Goal: Task Accomplishment & Management: Complete application form

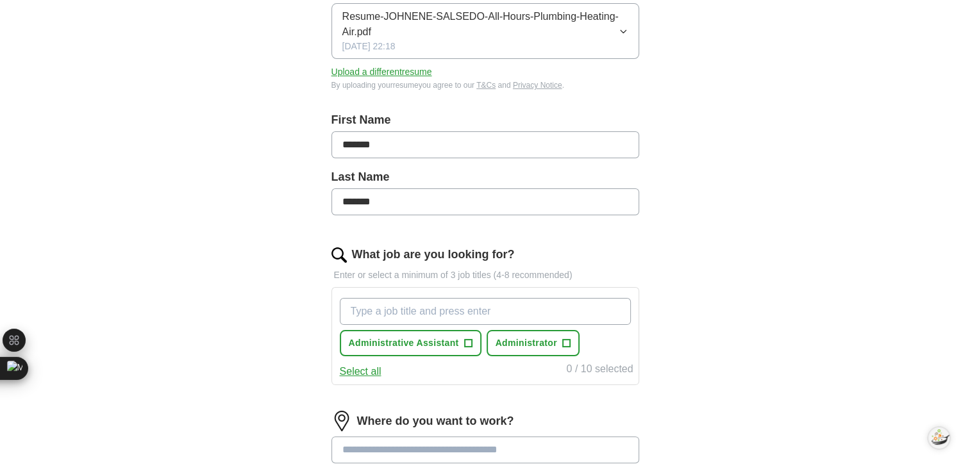
scroll to position [243, 0]
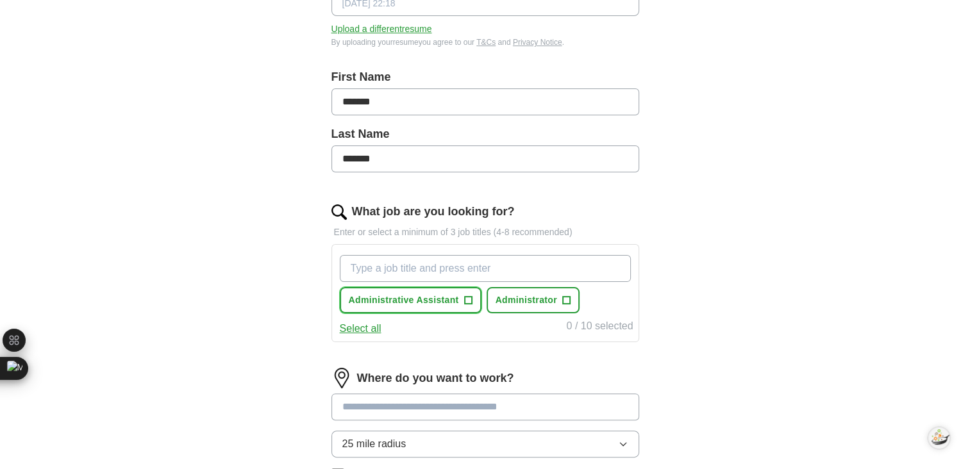
click at [470, 296] on span "+" at bounding box center [468, 301] width 8 height 10
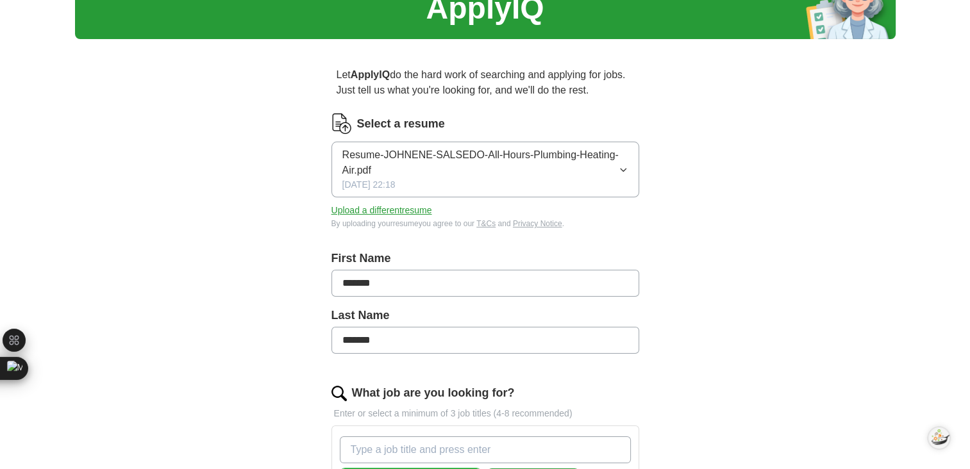
scroll to position [62, 0]
click at [396, 210] on button "Upload a different resume" at bounding box center [382, 210] width 101 height 13
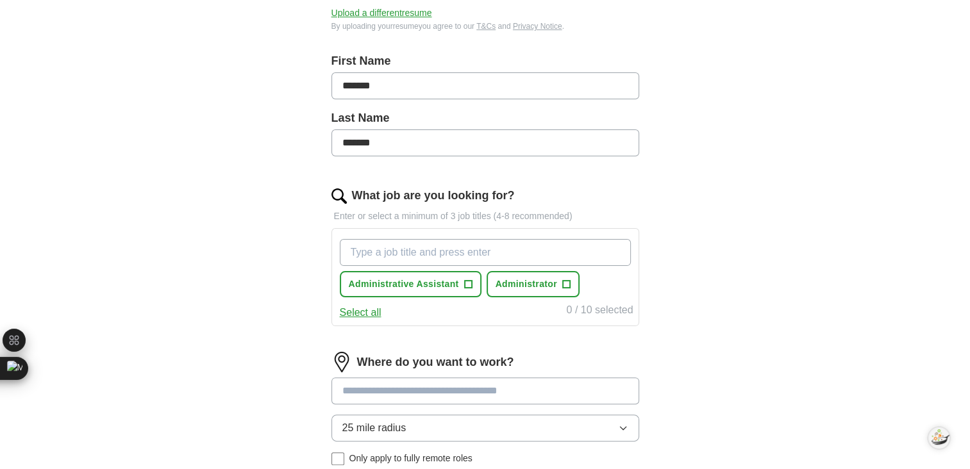
scroll to position [244, 0]
click at [358, 239] on input "What job are you looking for?" at bounding box center [485, 252] width 291 height 27
type input "Journalism"
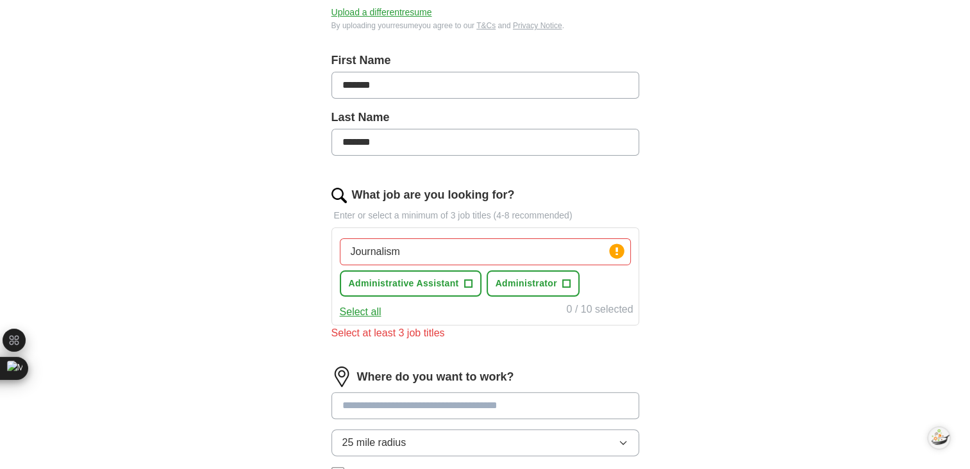
click at [405, 392] on input at bounding box center [486, 405] width 308 height 27
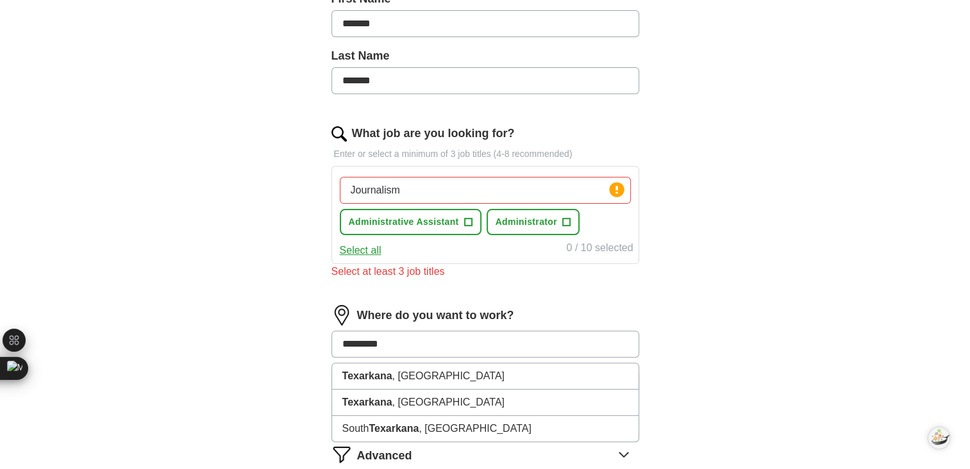
scroll to position [369, 0]
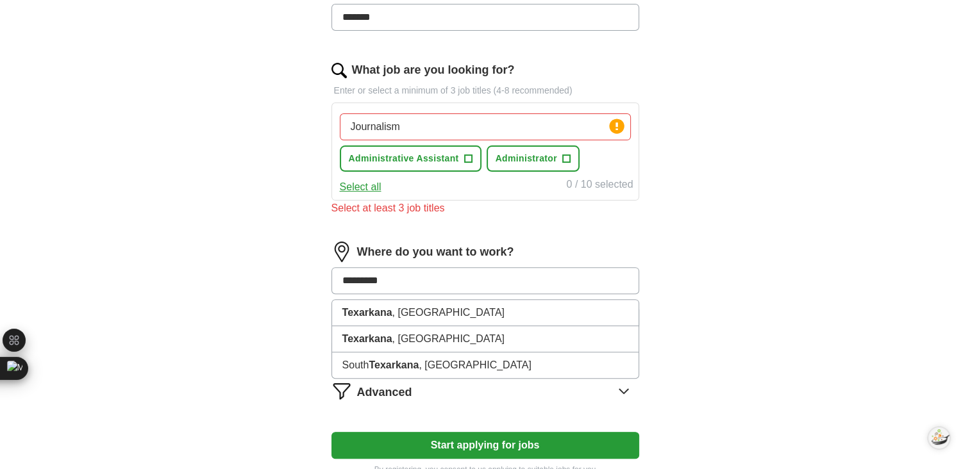
type input "*********"
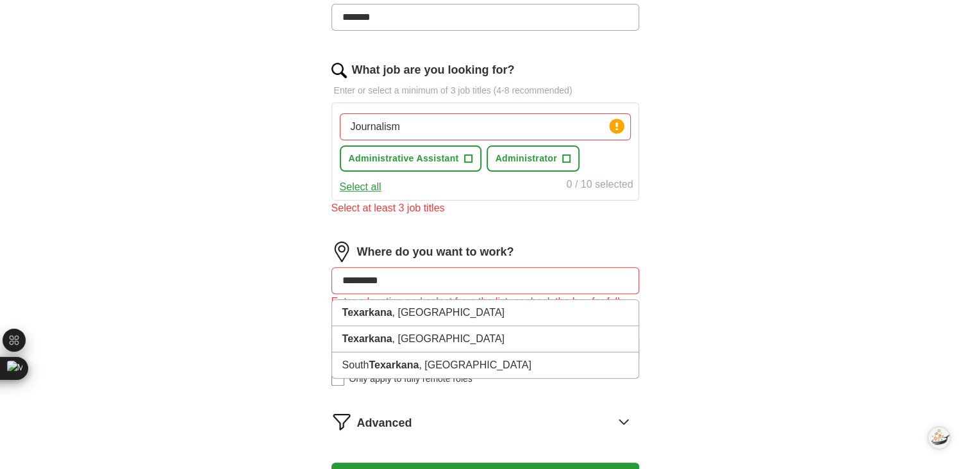
click at [628, 389] on form "Select a resume Journalism Resume.pdf [DATE] 17:41 Upload a different resume By…" at bounding box center [486, 156] width 308 height 701
click at [410, 275] on input "*********" at bounding box center [486, 280] width 308 height 27
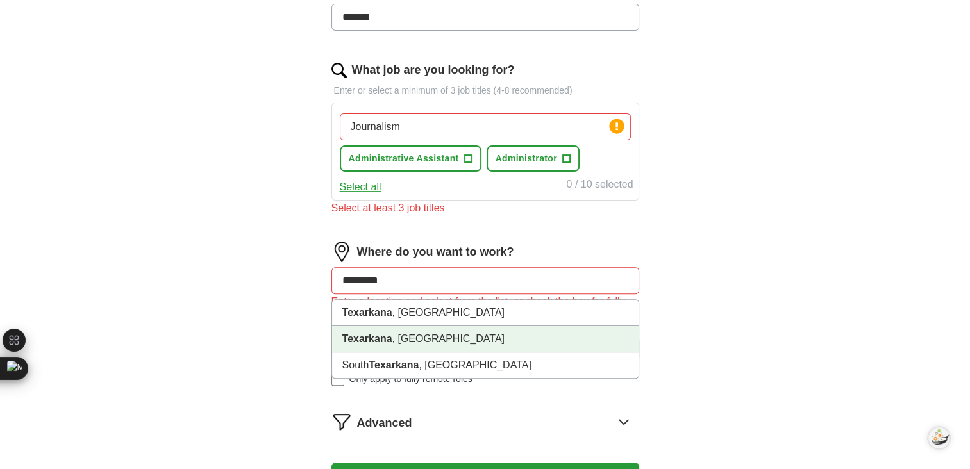
click at [410, 326] on li "[GEOGRAPHIC_DATA] , [GEOGRAPHIC_DATA]" at bounding box center [485, 339] width 307 height 26
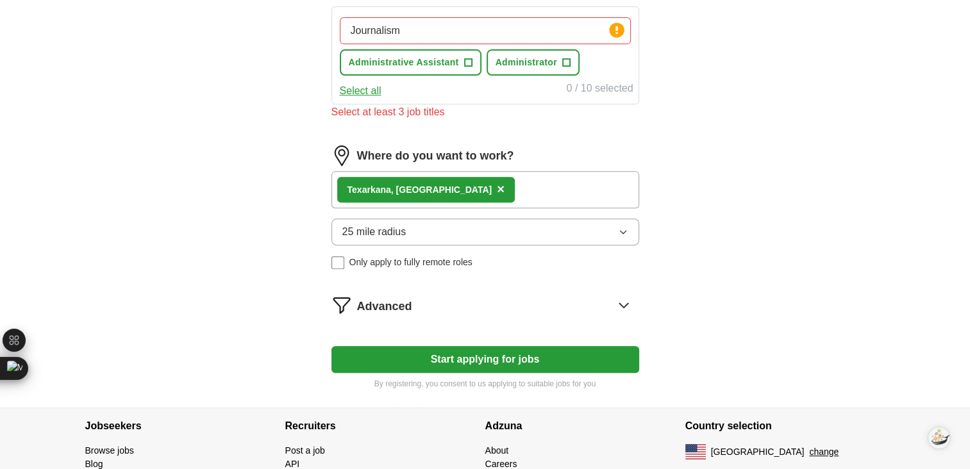
scroll to position [466, 0]
click at [489, 349] on button "Start applying for jobs" at bounding box center [486, 359] width 308 height 27
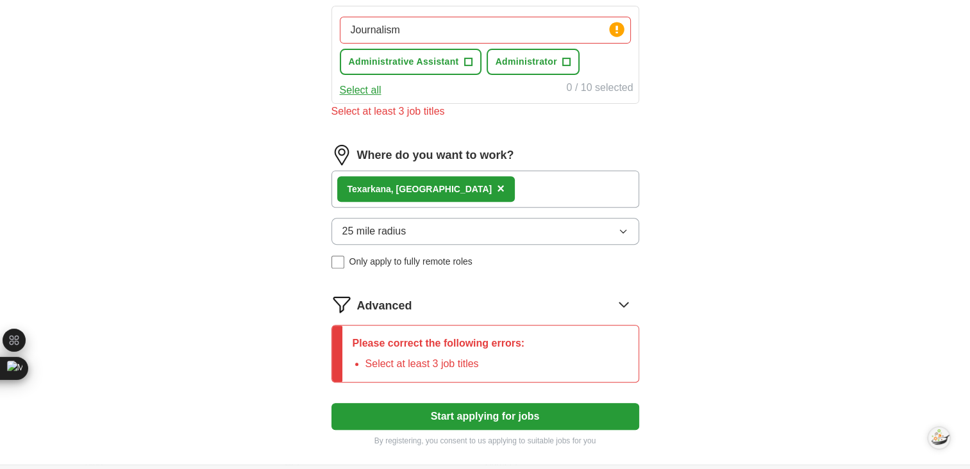
click at [486, 405] on button "Start applying for jobs" at bounding box center [486, 416] width 308 height 27
click at [622, 298] on icon at bounding box center [624, 304] width 21 height 21
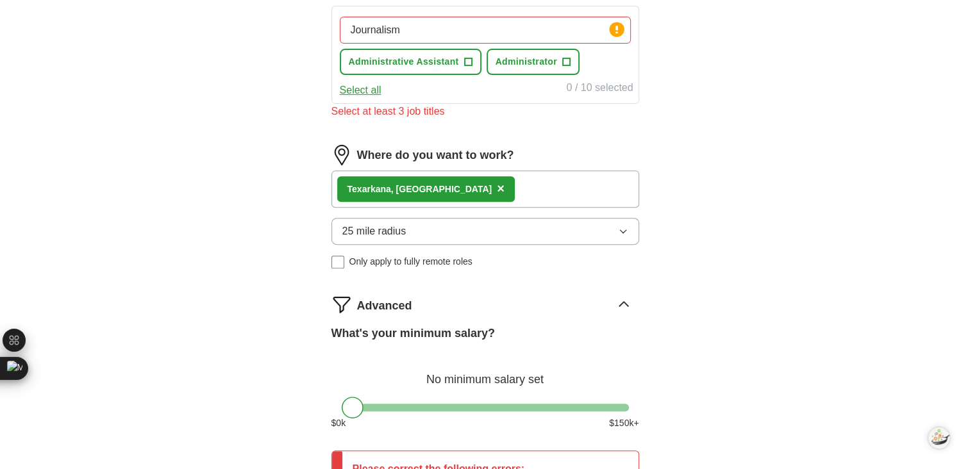
scroll to position [344, 0]
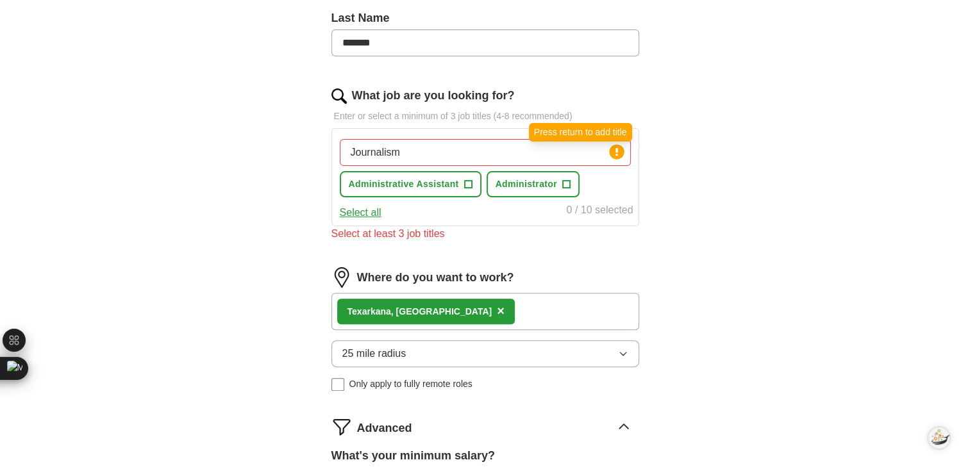
click at [609, 151] on circle at bounding box center [616, 151] width 15 height 15
click at [619, 151] on circle at bounding box center [616, 151] width 15 height 15
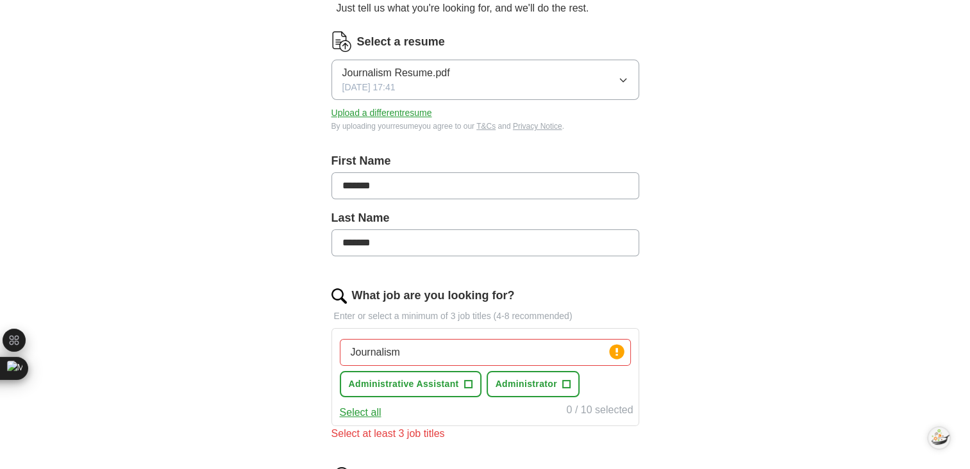
scroll to position [215, 0]
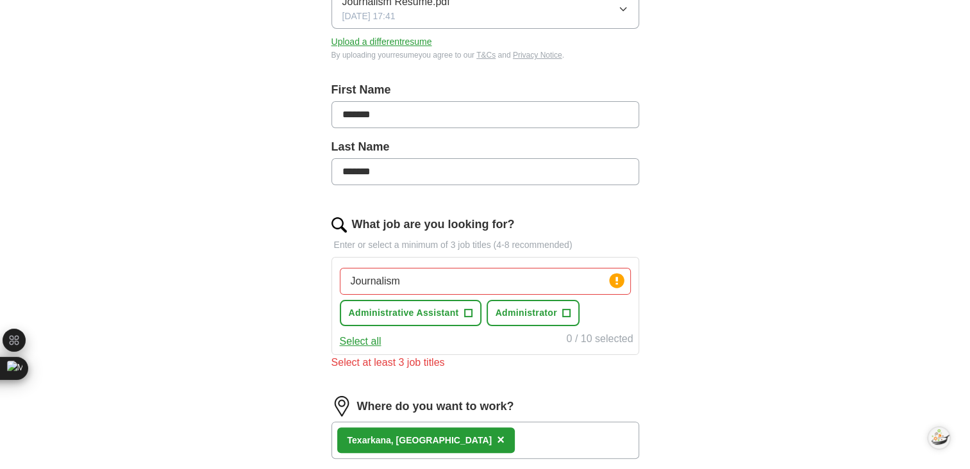
click at [371, 337] on button "Select all" at bounding box center [361, 341] width 42 height 15
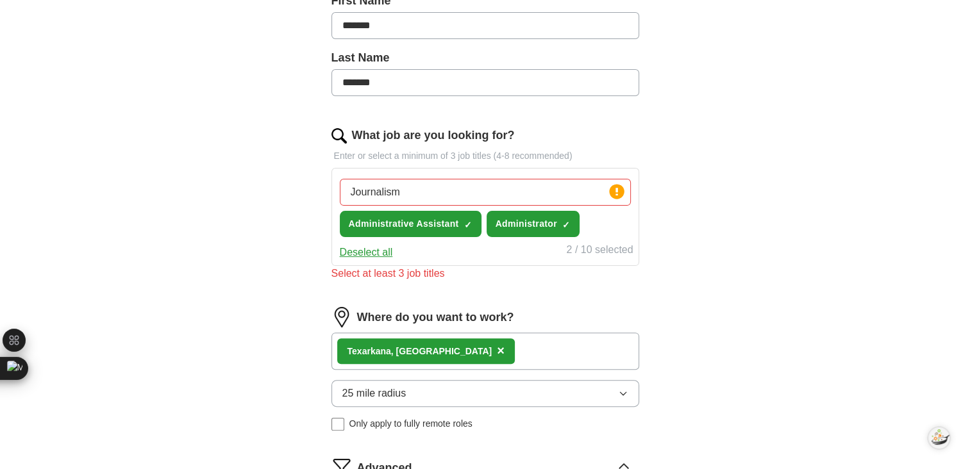
scroll to position [289, 0]
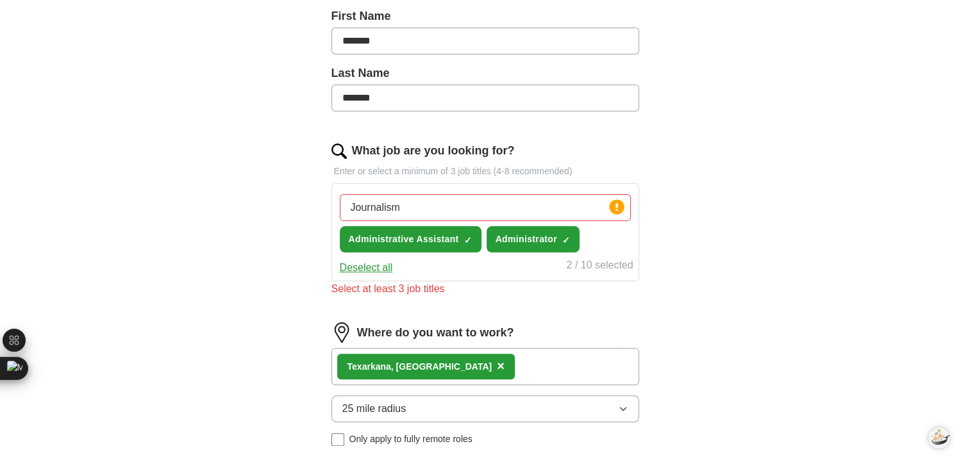
click at [409, 203] on input "Journalism" at bounding box center [485, 207] width 291 height 27
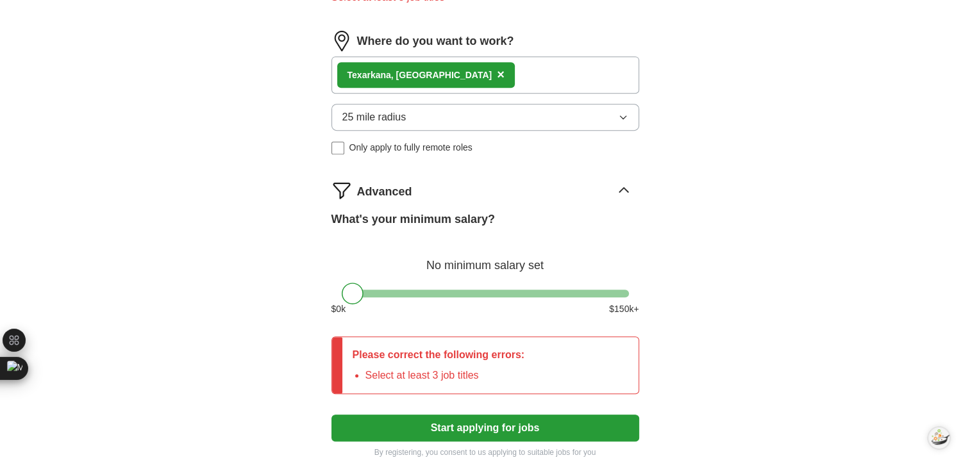
scroll to position [714, 0]
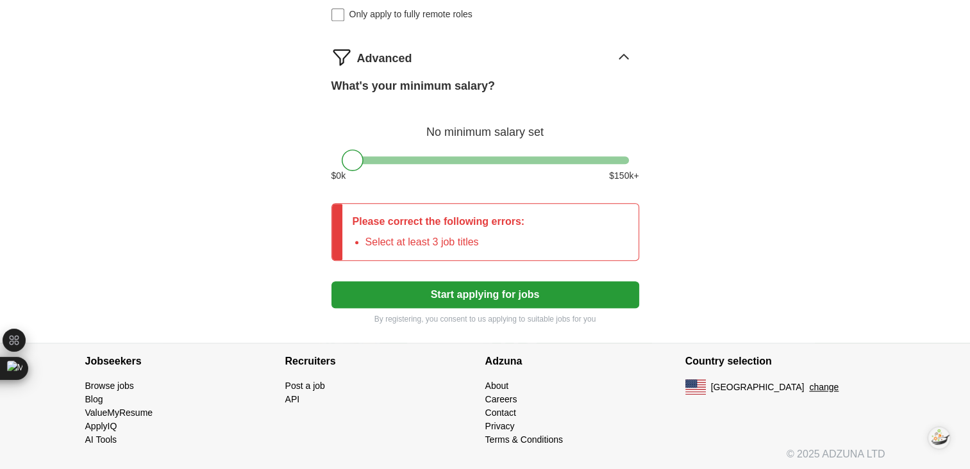
click at [444, 289] on button "Start applying for jobs" at bounding box center [486, 295] width 308 height 27
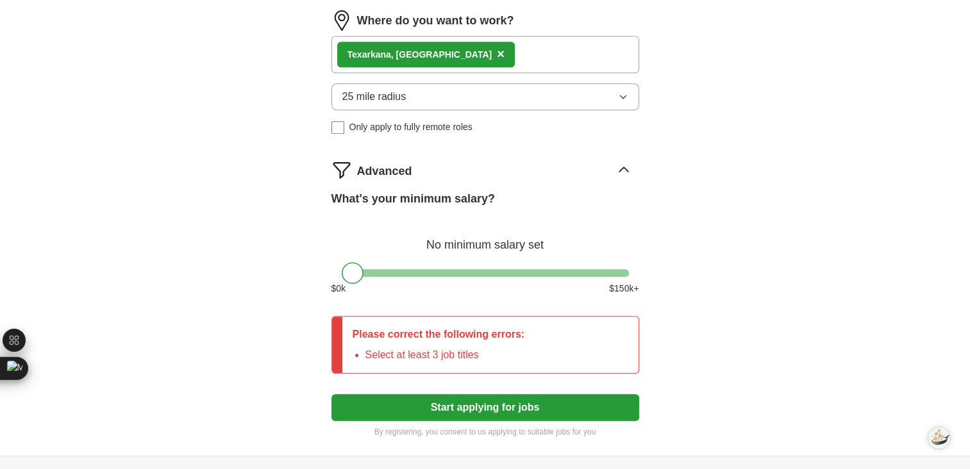
scroll to position [600, 0]
click at [407, 267] on div "What's your minimum salary? No minimum salary set $ 0 k $ 150 k+" at bounding box center [486, 248] width 308 height 115
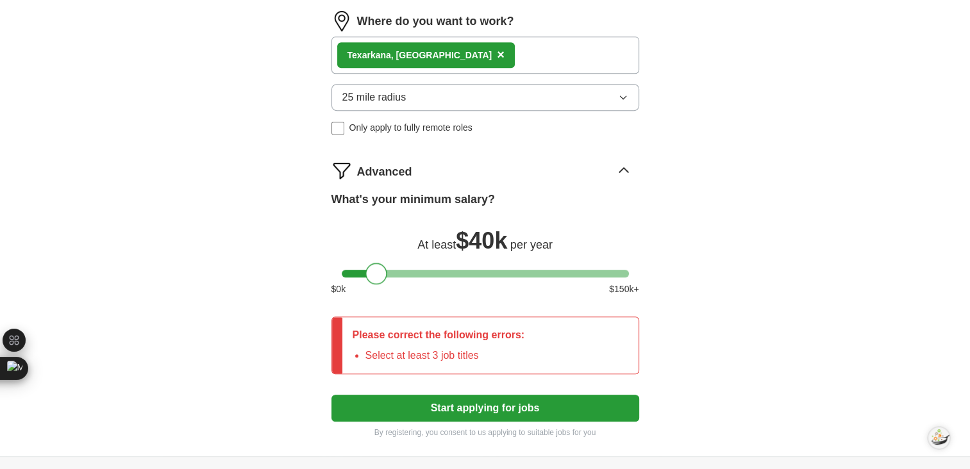
drag, startPoint x: 348, startPoint y: 276, endPoint x: 373, endPoint y: 280, distance: 25.3
click at [373, 280] on div at bounding box center [377, 274] width 22 height 22
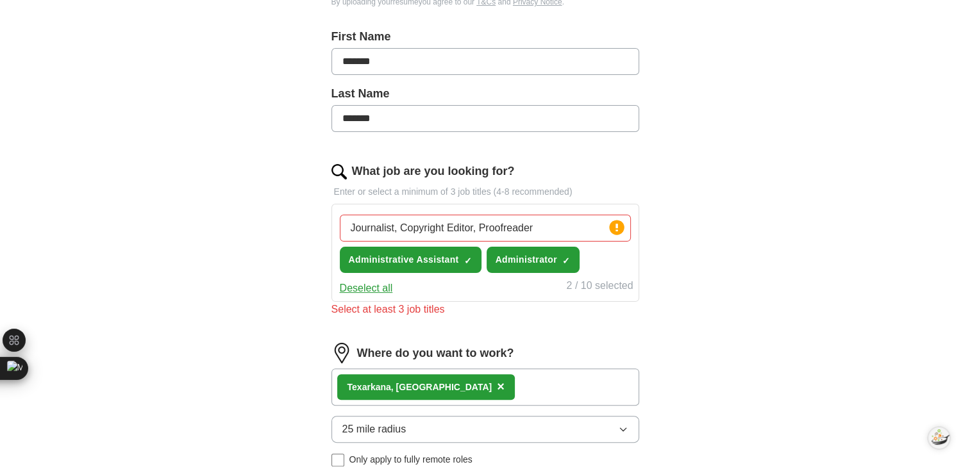
scroll to position [269, 0]
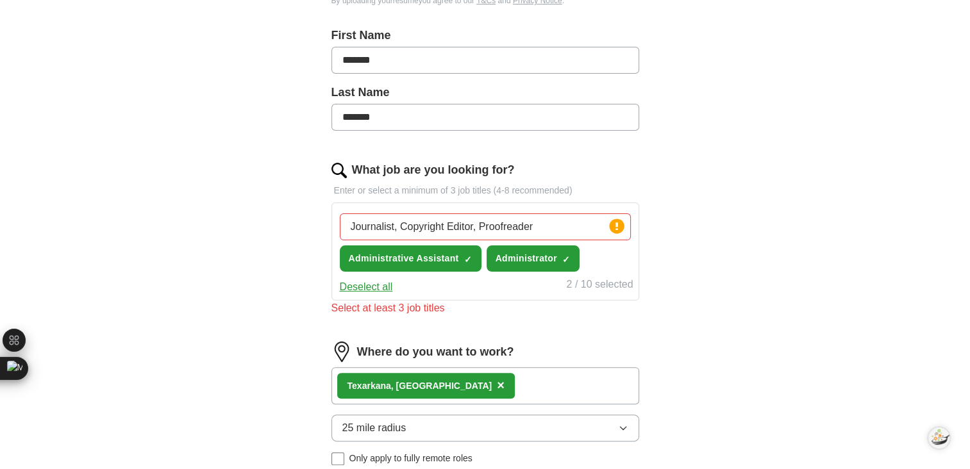
click at [354, 280] on button "Deselect all" at bounding box center [366, 287] width 53 height 15
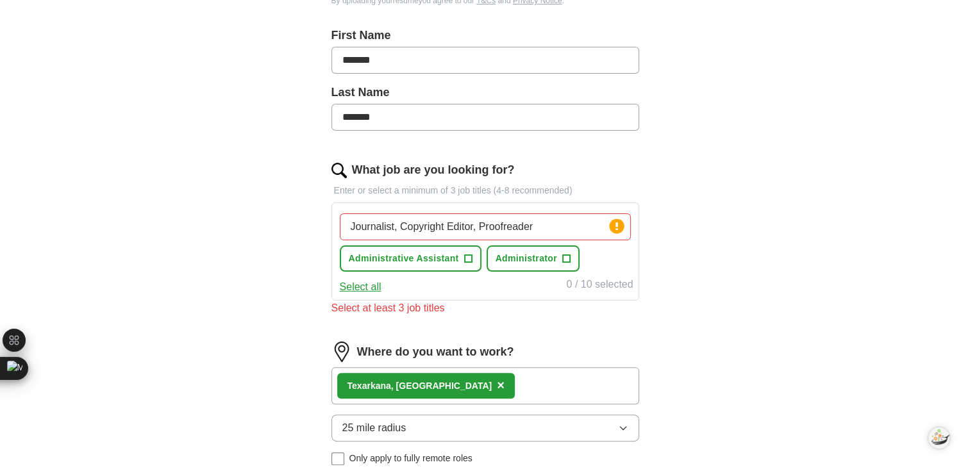
click at [354, 280] on button "Select all" at bounding box center [361, 287] width 42 height 15
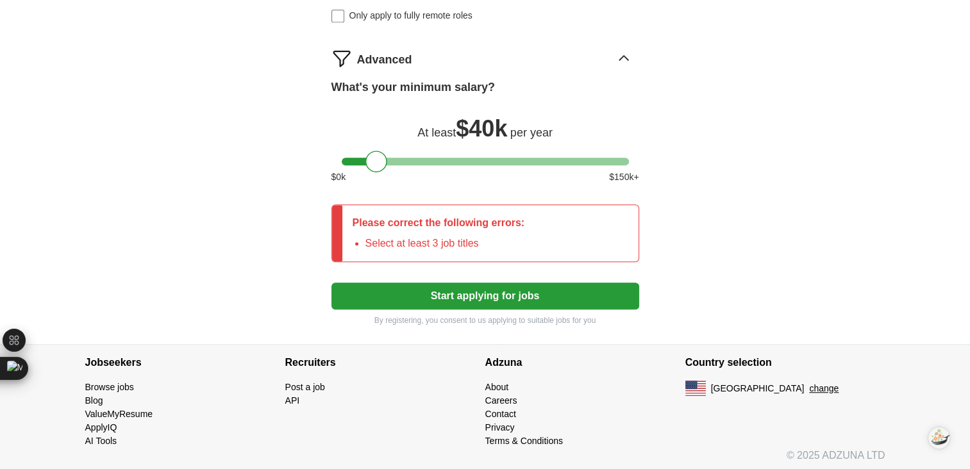
scroll to position [713, 0]
click at [473, 296] on button "Start applying for jobs" at bounding box center [486, 295] width 308 height 27
click at [475, 321] on p "By registering, you consent to us applying to suitable jobs for you" at bounding box center [486, 320] width 308 height 12
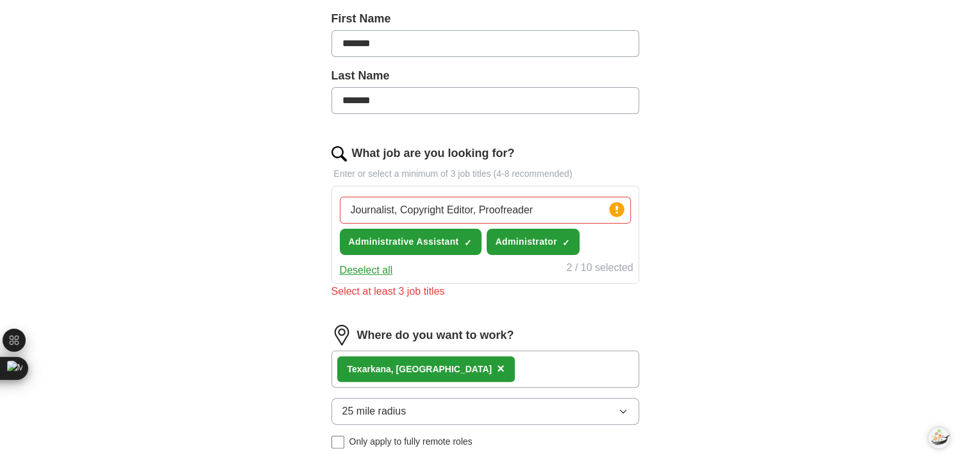
scroll to position [205, 0]
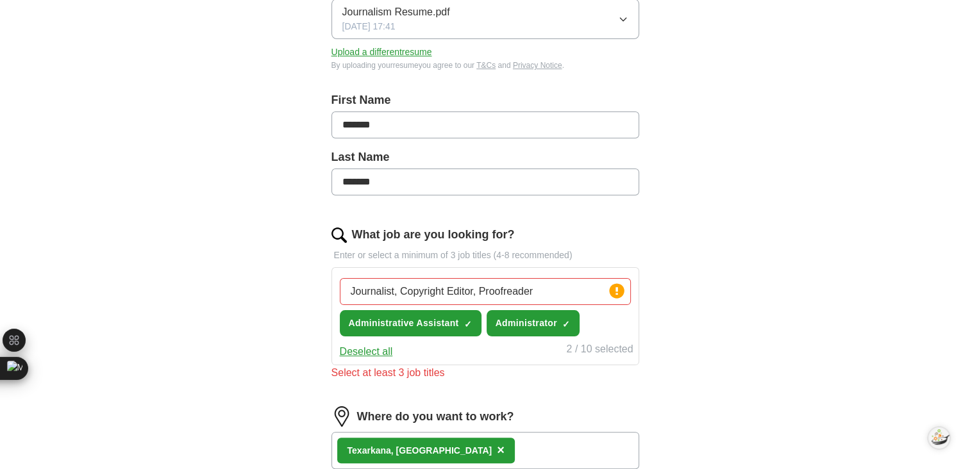
click at [534, 282] on input "Journalist, Copyright Editor, Proofreader" at bounding box center [485, 291] width 291 height 27
type input "J"
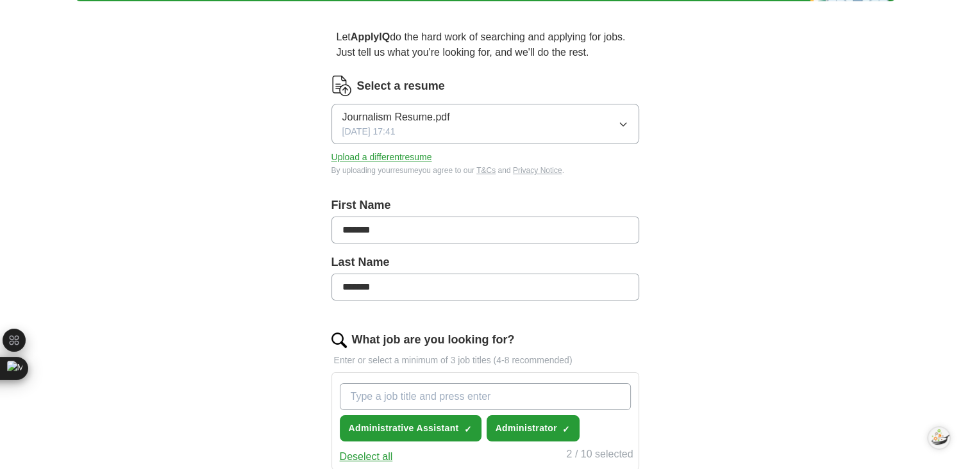
scroll to position [99, 0]
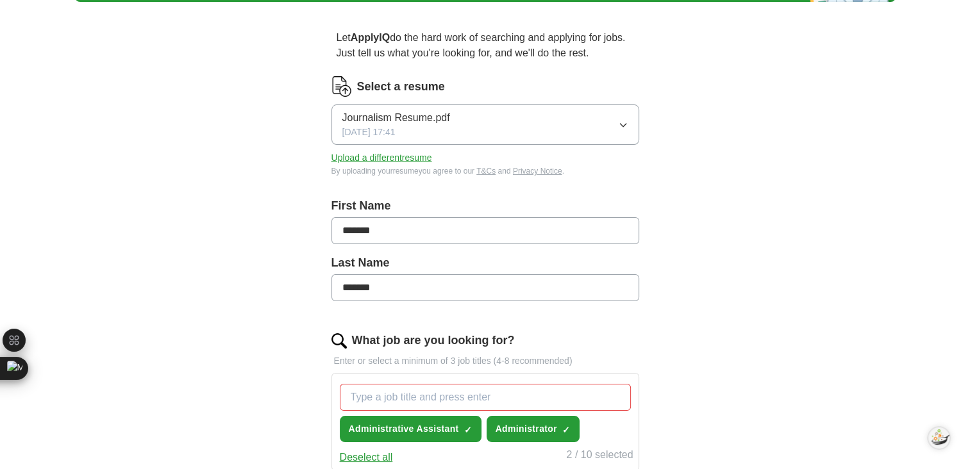
click at [411, 156] on button "Upload a different resume" at bounding box center [382, 157] width 101 height 13
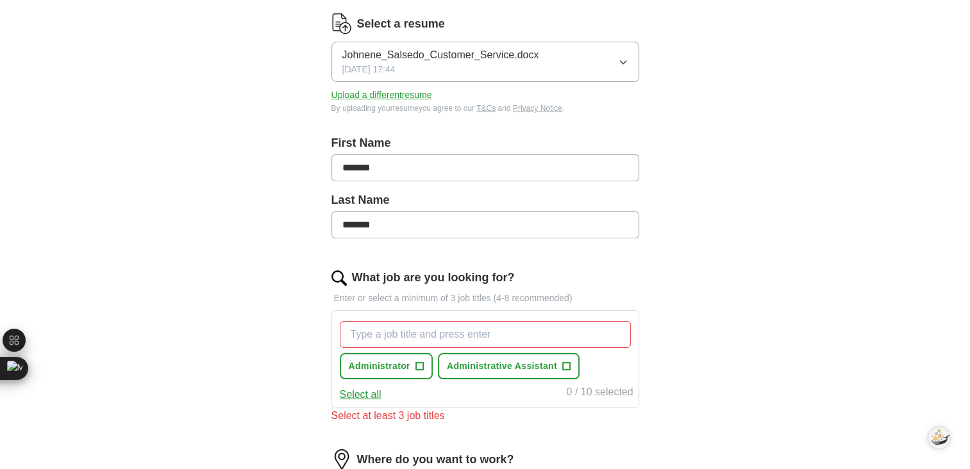
scroll to position [165, 0]
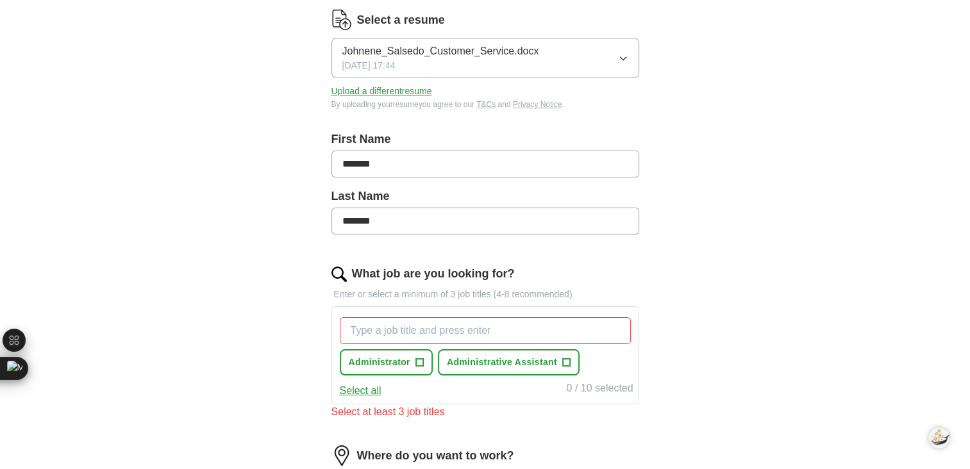
click at [364, 395] on button "Select all" at bounding box center [361, 390] width 42 height 15
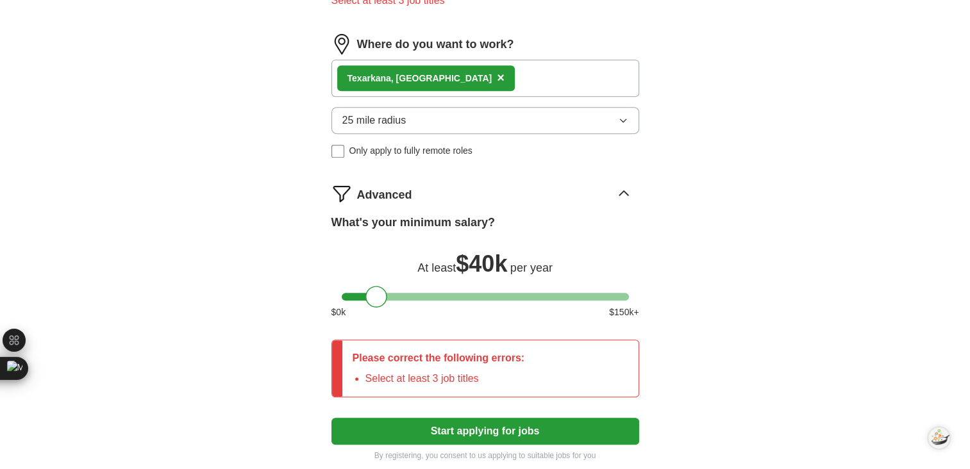
scroll to position [655, 0]
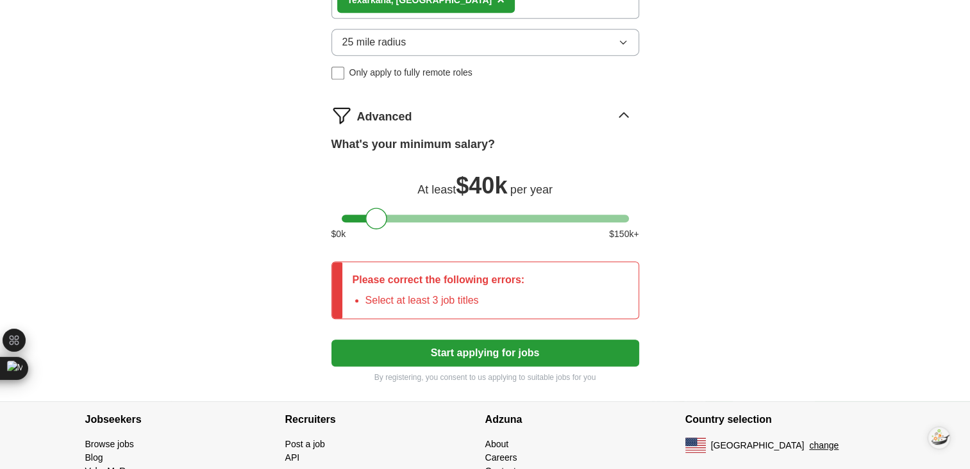
click at [403, 351] on button "Start applying for jobs" at bounding box center [486, 353] width 308 height 27
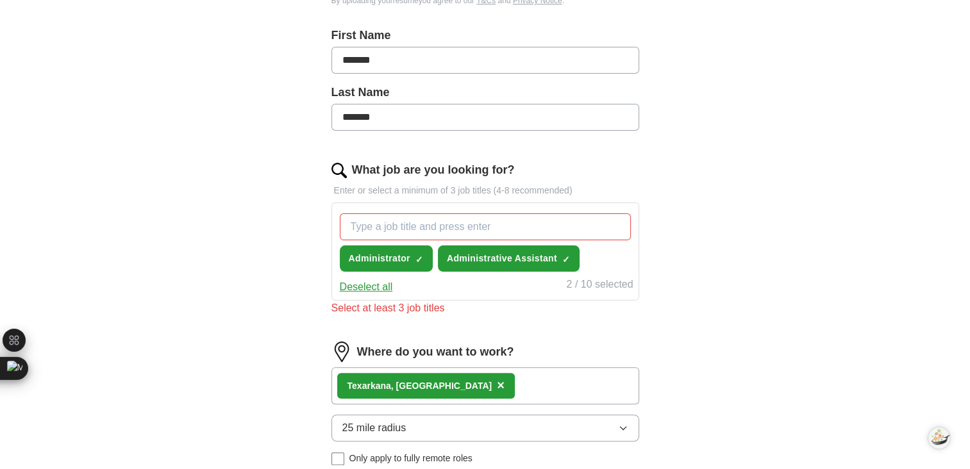
scroll to position [160, 0]
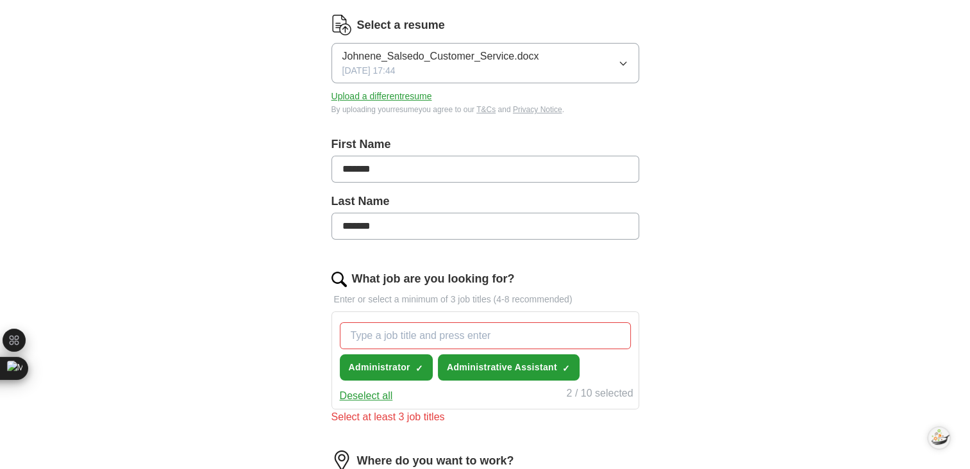
click at [389, 339] on input "What job are you looking for?" at bounding box center [485, 336] width 291 height 27
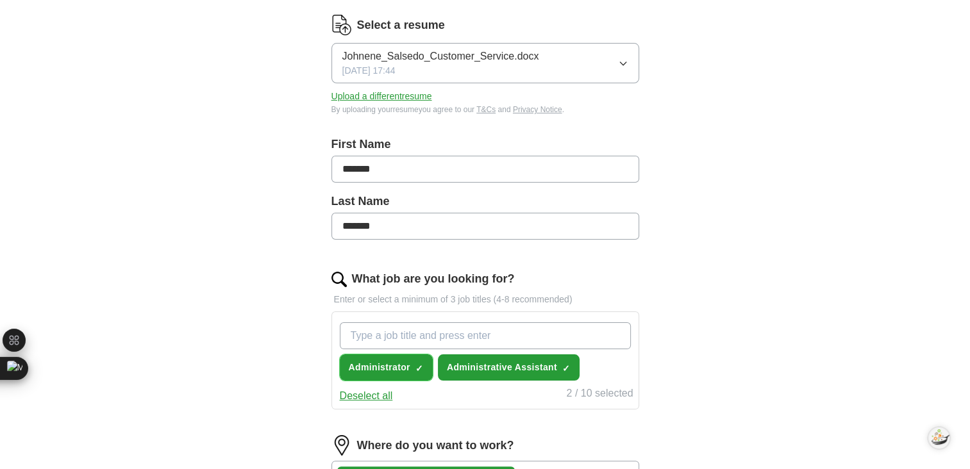
click at [373, 371] on span "Administrator" at bounding box center [380, 367] width 62 height 13
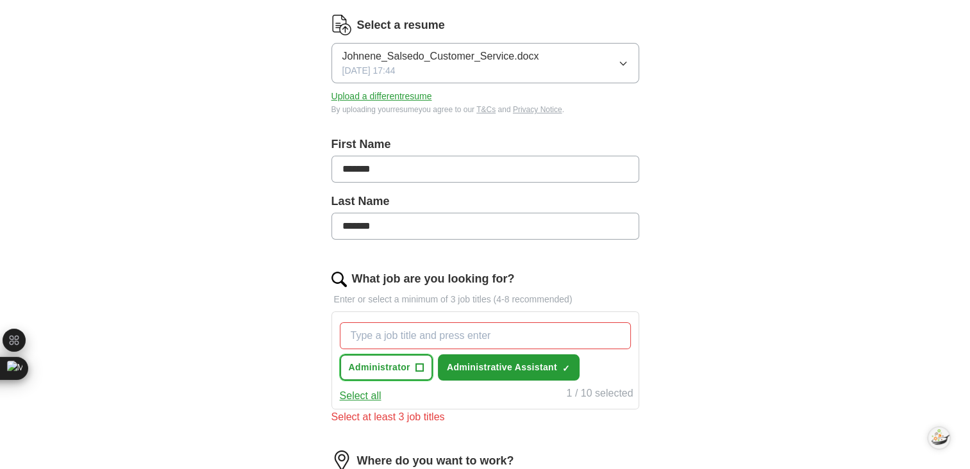
click at [373, 371] on span "Administrator" at bounding box center [380, 367] width 62 height 13
click at [491, 361] on span "Administrative Assistant" at bounding box center [502, 367] width 110 height 13
click at [416, 363] on span "+" at bounding box center [420, 368] width 8 height 10
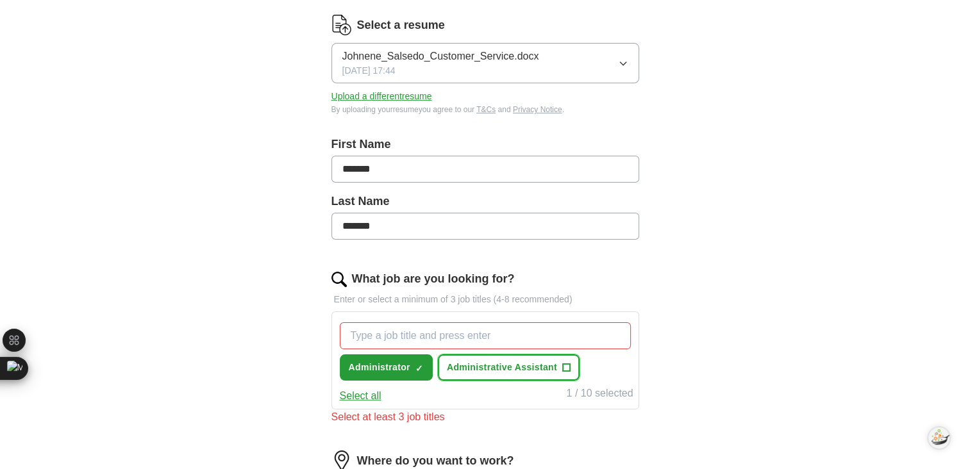
click at [567, 365] on span "+" at bounding box center [566, 368] width 8 height 10
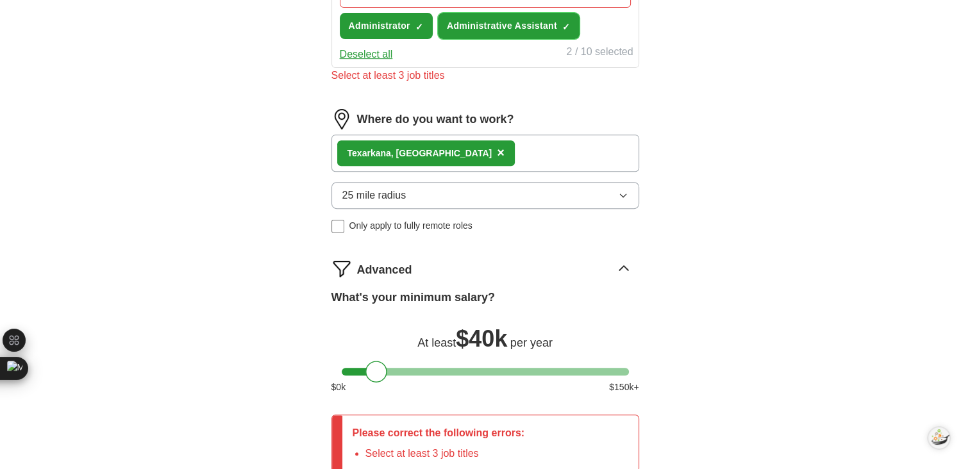
scroll to position [464, 0]
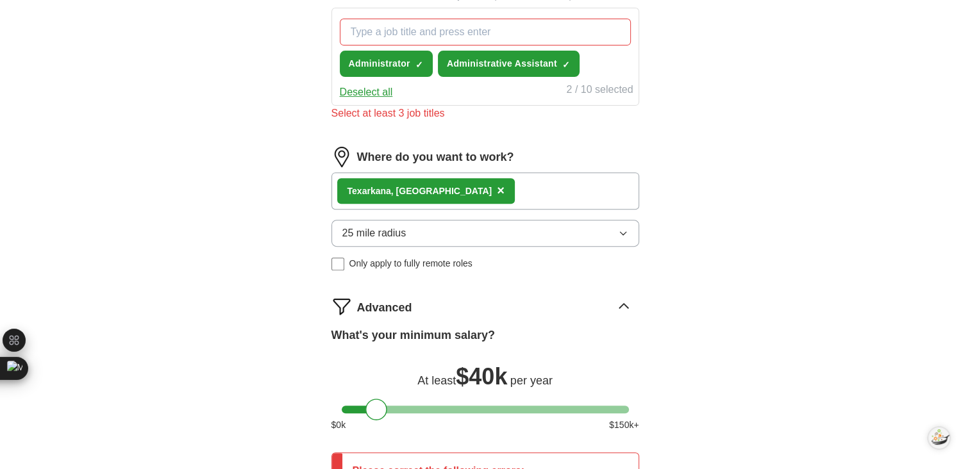
click at [369, 29] on input "What job are you looking for?" at bounding box center [485, 32] width 291 height 27
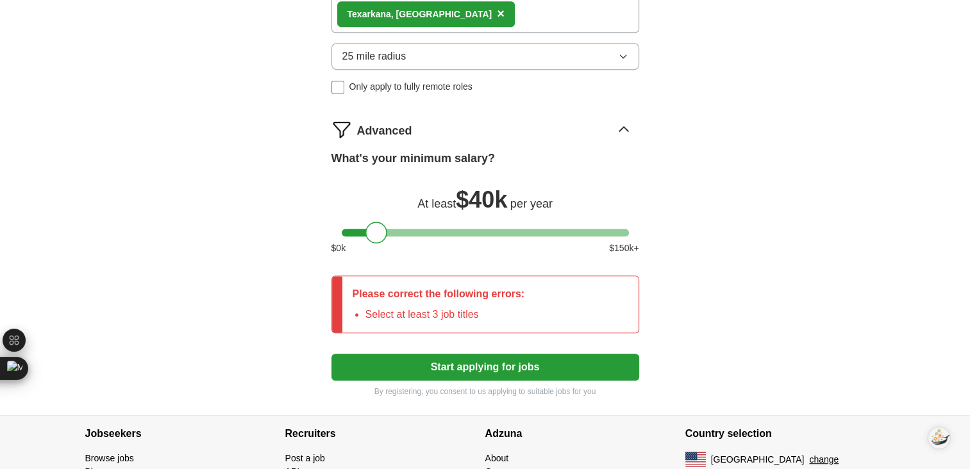
scroll to position [626, 0]
type input "Assistant"
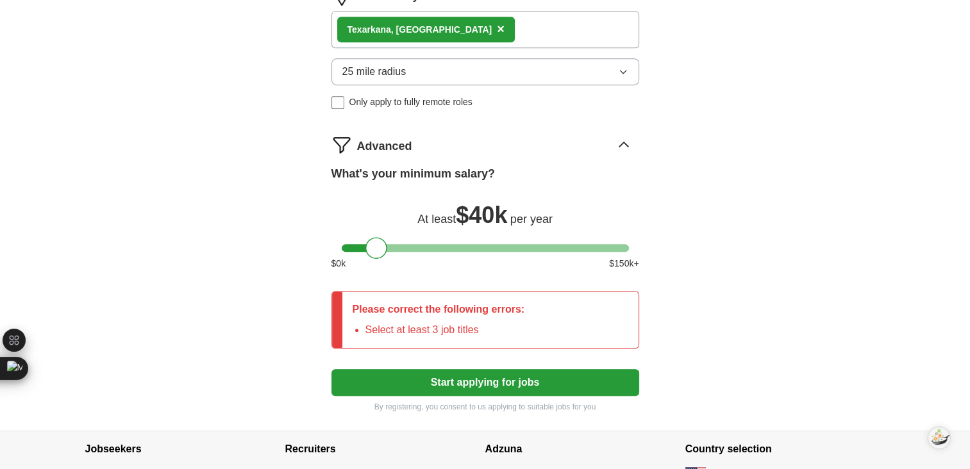
scroll to position [641, 0]
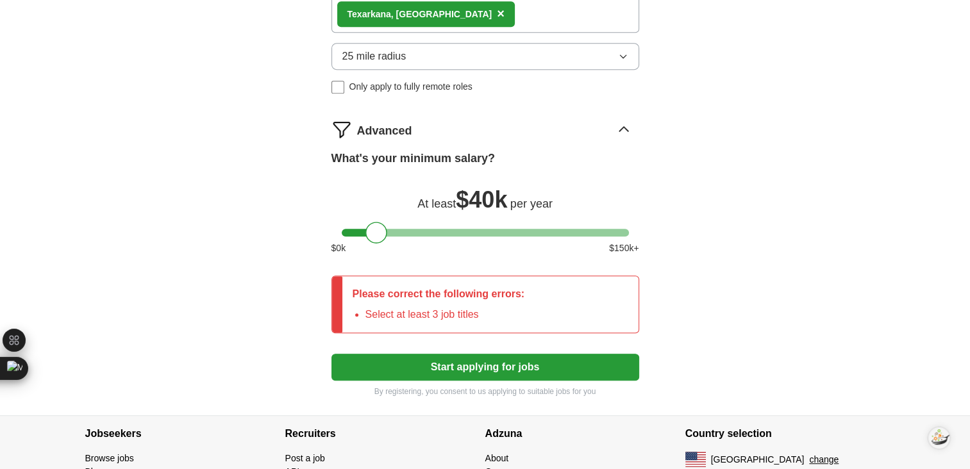
click at [516, 363] on button "Start applying for jobs" at bounding box center [486, 367] width 308 height 27
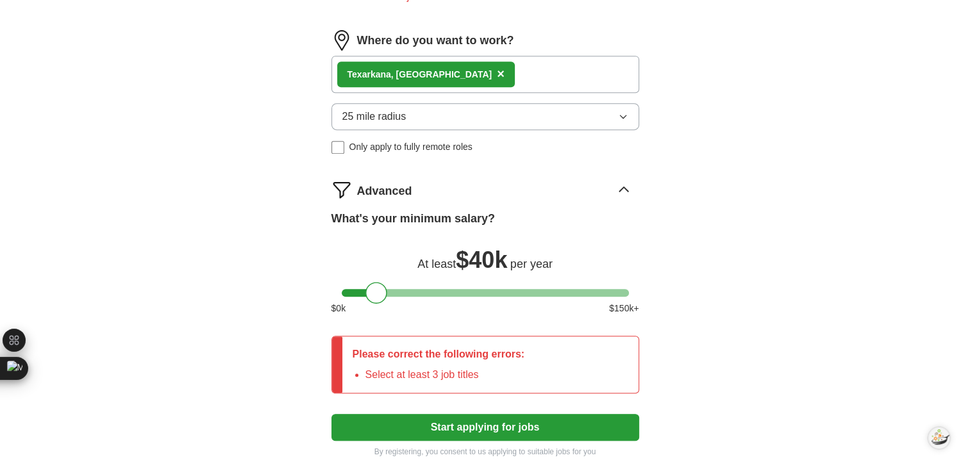
scroll to position [714, 0]
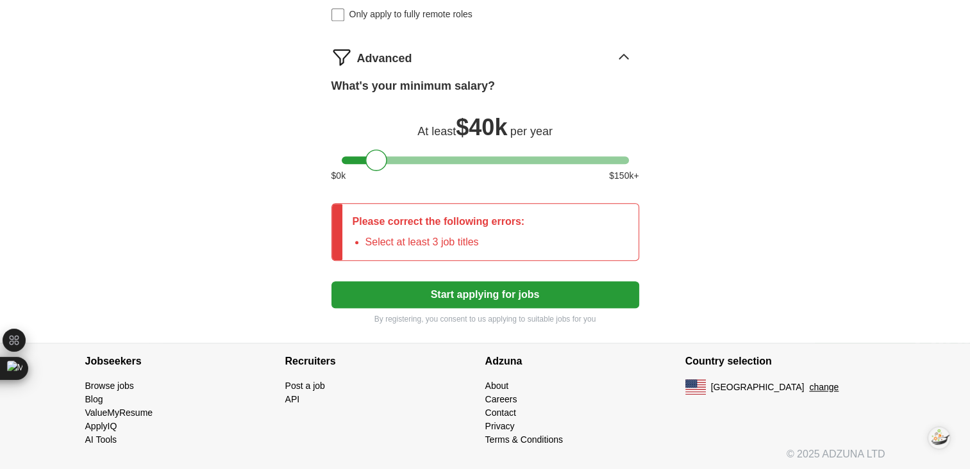
click at [595, 282] on button "Start applying for jobs" at bounding box center [486, 295] width 308 height 27
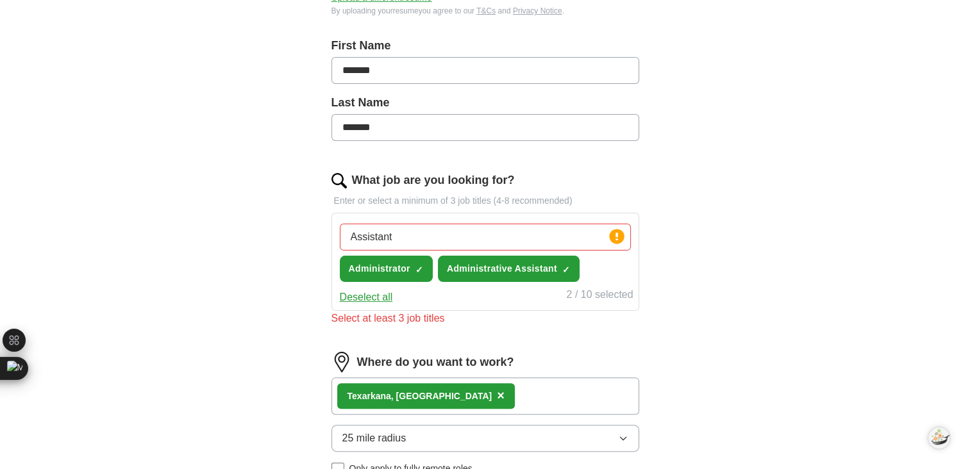
scroll to position [231, 0]
